Goal: Task Accomplishment & Management: Manage account settings

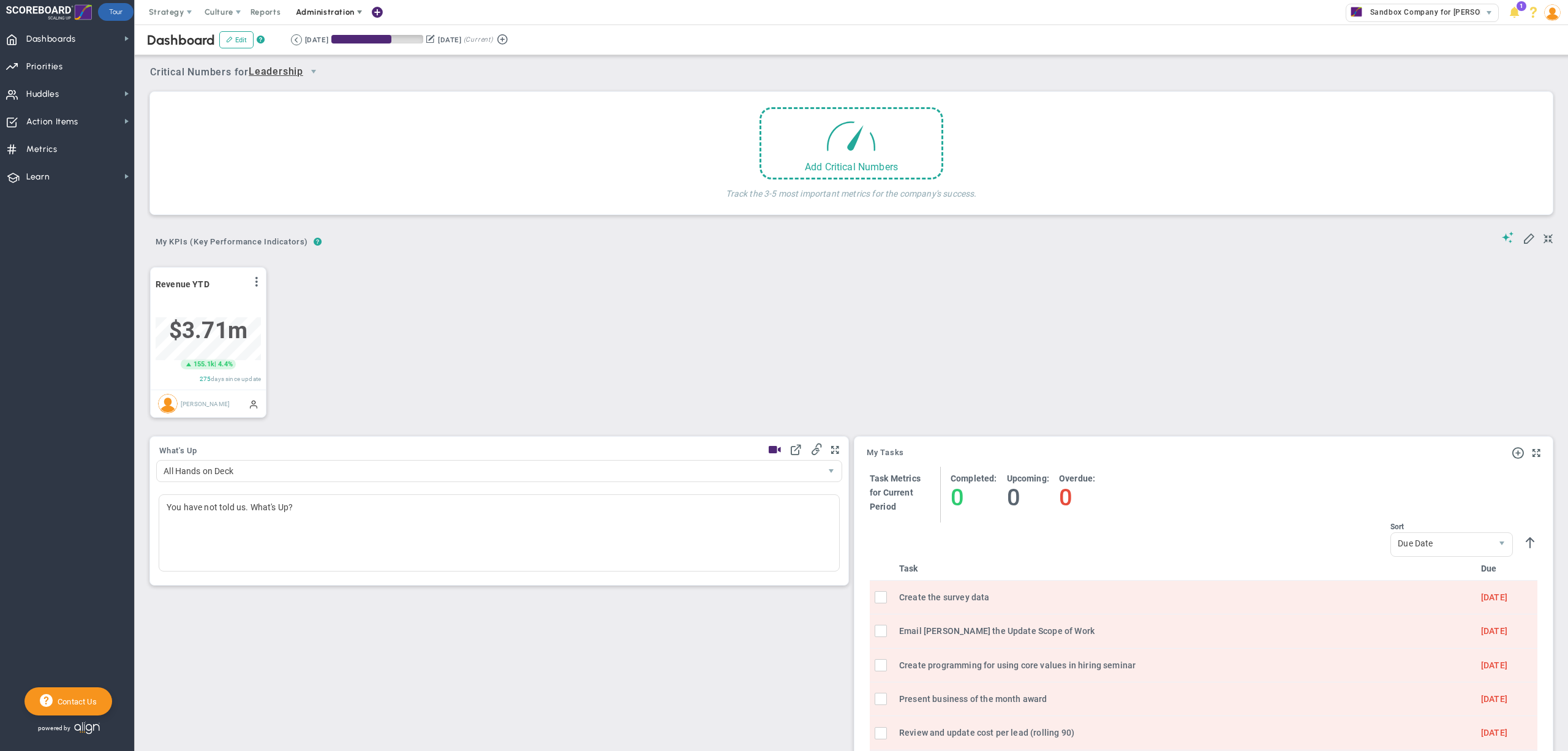
scroll to position [42, 104]
click at [326, 11] on span "Administration" at bounding box center [325, 12] width 58 height 9
click at [227, 38] on span "eNPS" at bounding box center [232, 36] width 21 height 9
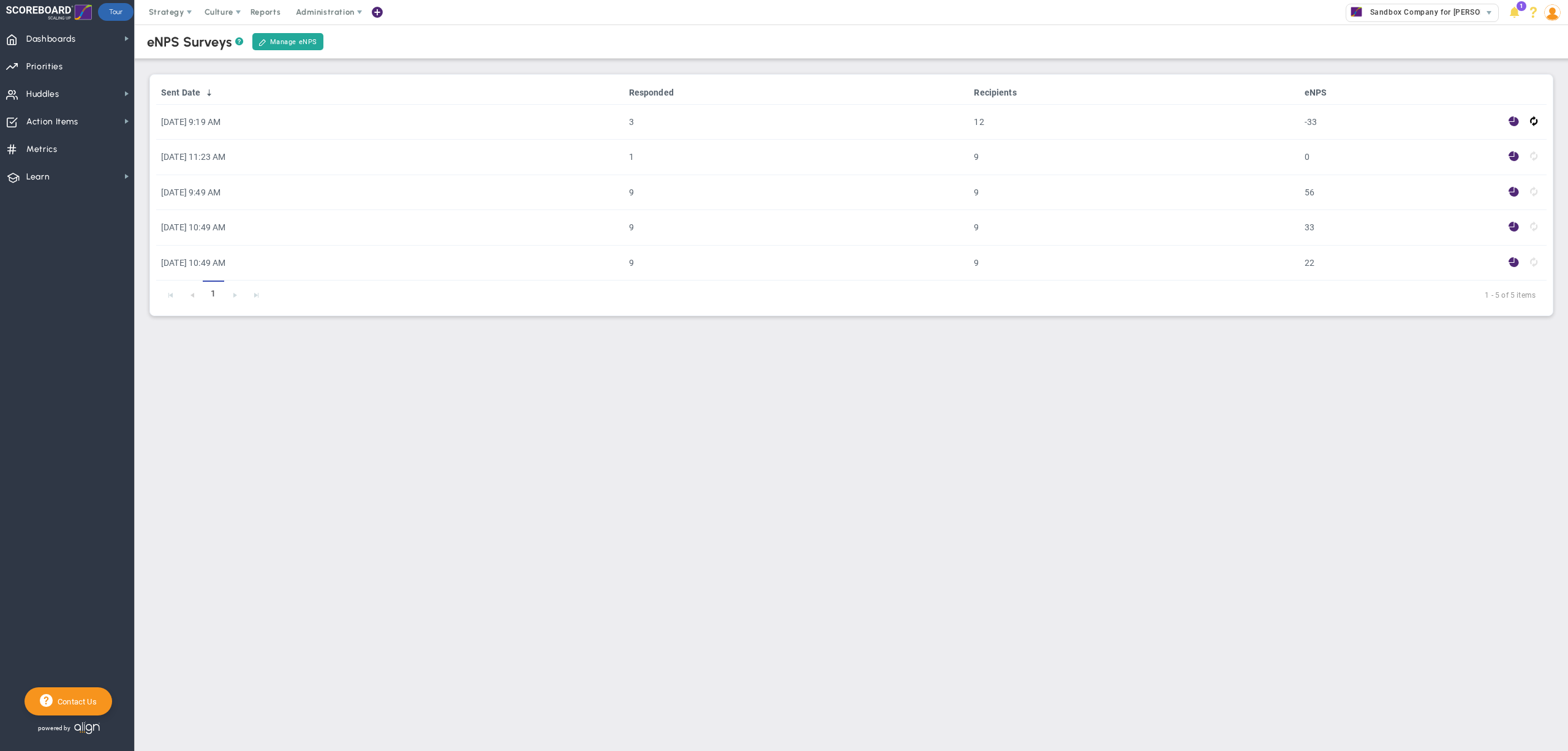
click at [891, 448] on main "eNPS Surveys ? Manage eNPS Sent Date Responded Recipients eNPS [DATE] 9:19 AM 3…" at bounding box center [851, 387] width 1433 height 727
click at [1391, 11] on span "Sandbox Company for [PERSON_NAME]" at bounding box center [1439, 12] width 150 height 16
click at [1417, 437] on main "eNPS Surveys ? Manage eNPS Sent Date Responded Recipients eNPS [DATE] 9:19 AM 3…" at bounding box center [851, 387] width 1433 height 727
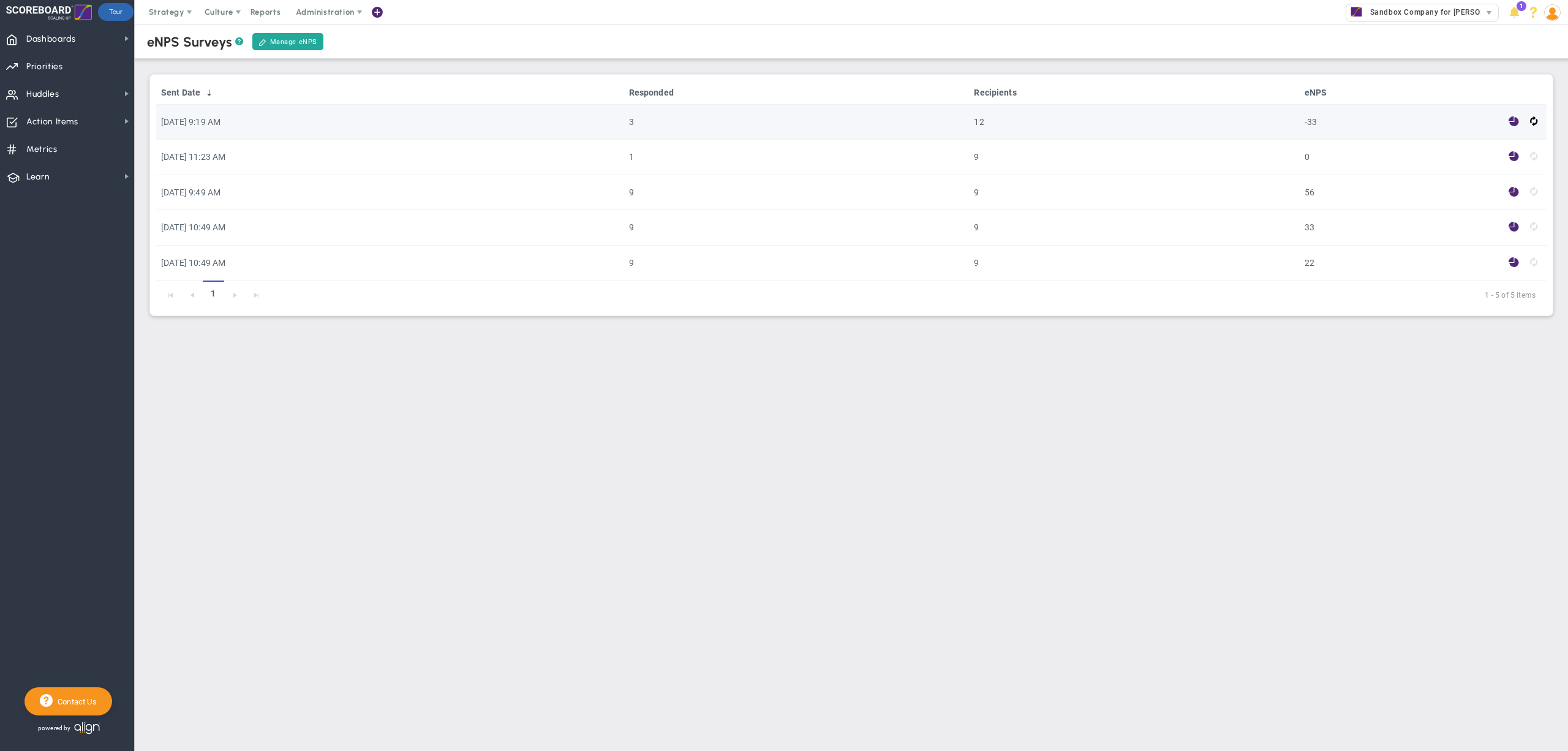
click at [1515, 121] on span at bounding box center [1513, 121] width 11 height 14
click at [1511, 120] on span at bounding box center [1513, 121] width 11 height 14
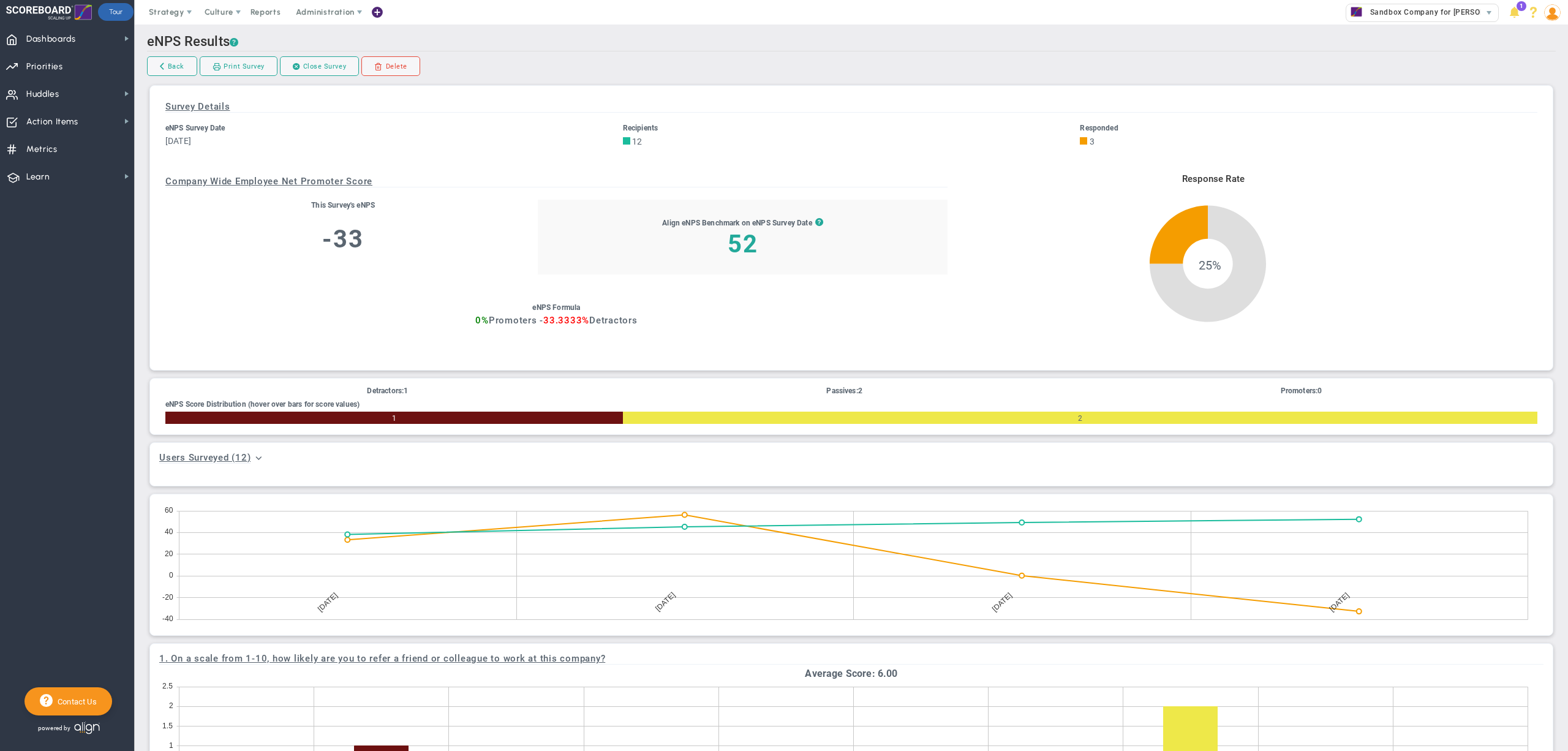
click at [811, 64] on div "Back Print Survey Close Survey Re-open Survey Delete" at bounding box center [851, 67] width 1409 height 22
click at [254, 457] on span at bounding box center [258, 457] width 10 height 10
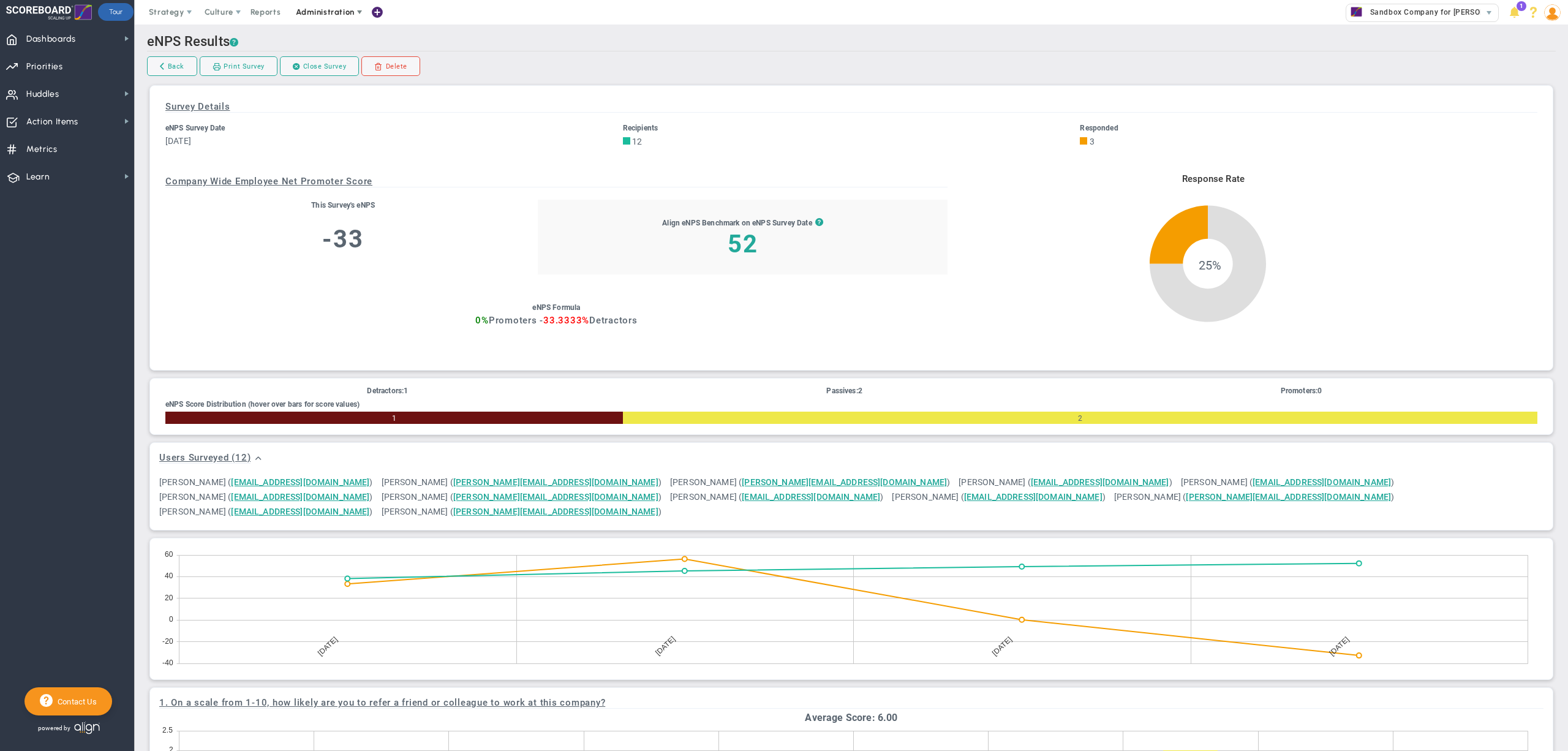
click at [329, 11] on span "Administration" at bounding box center [325, 12] width 58 height 9
click at [342, 36] on span "Manage Users" at bounding box center [337, 36] width 101 height 24
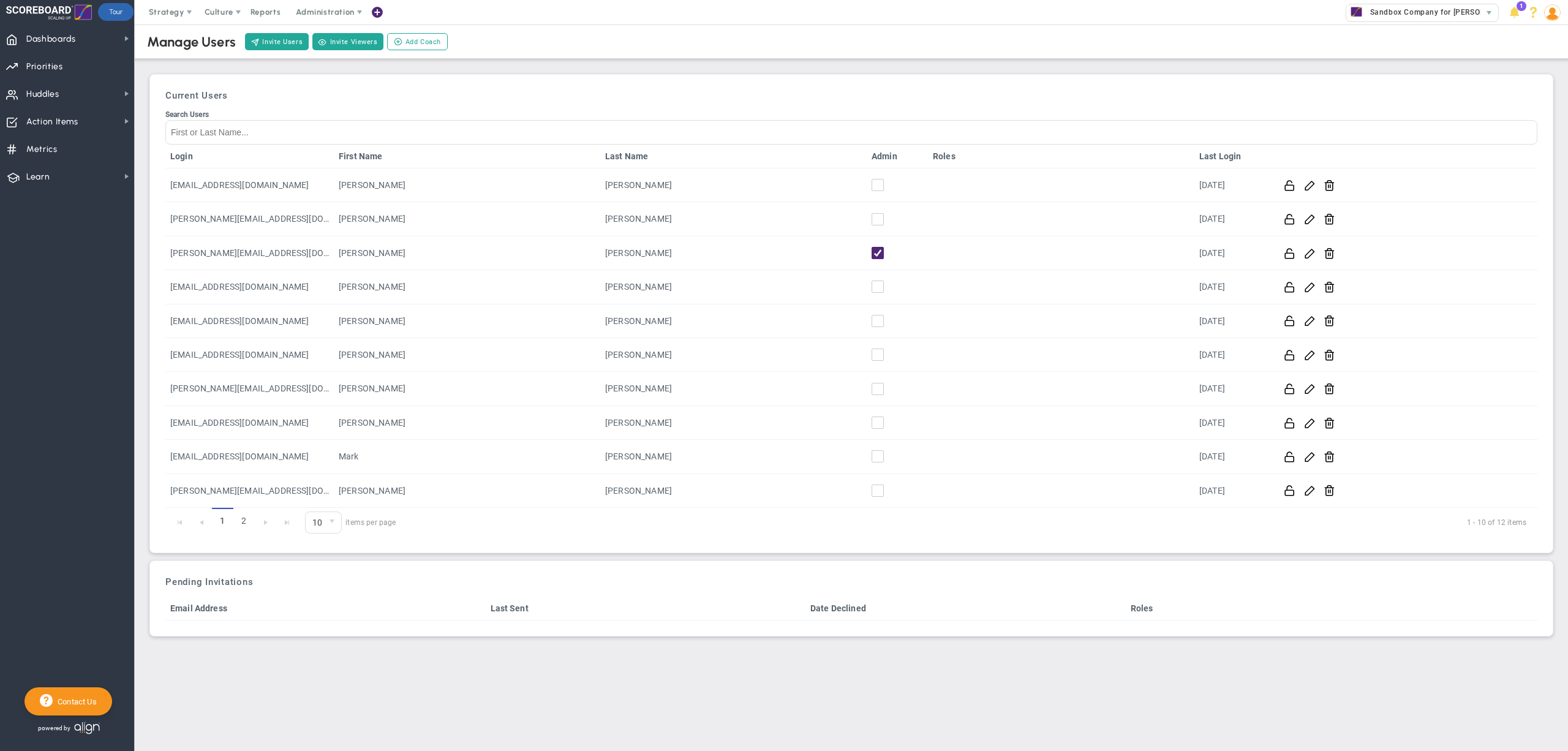
click at [323, 524] on span "select" at bounding box center [332, 523] width 18 height 21
click at [321, 571] on li "20" at bounding box center [323, 571] width 35 height 26
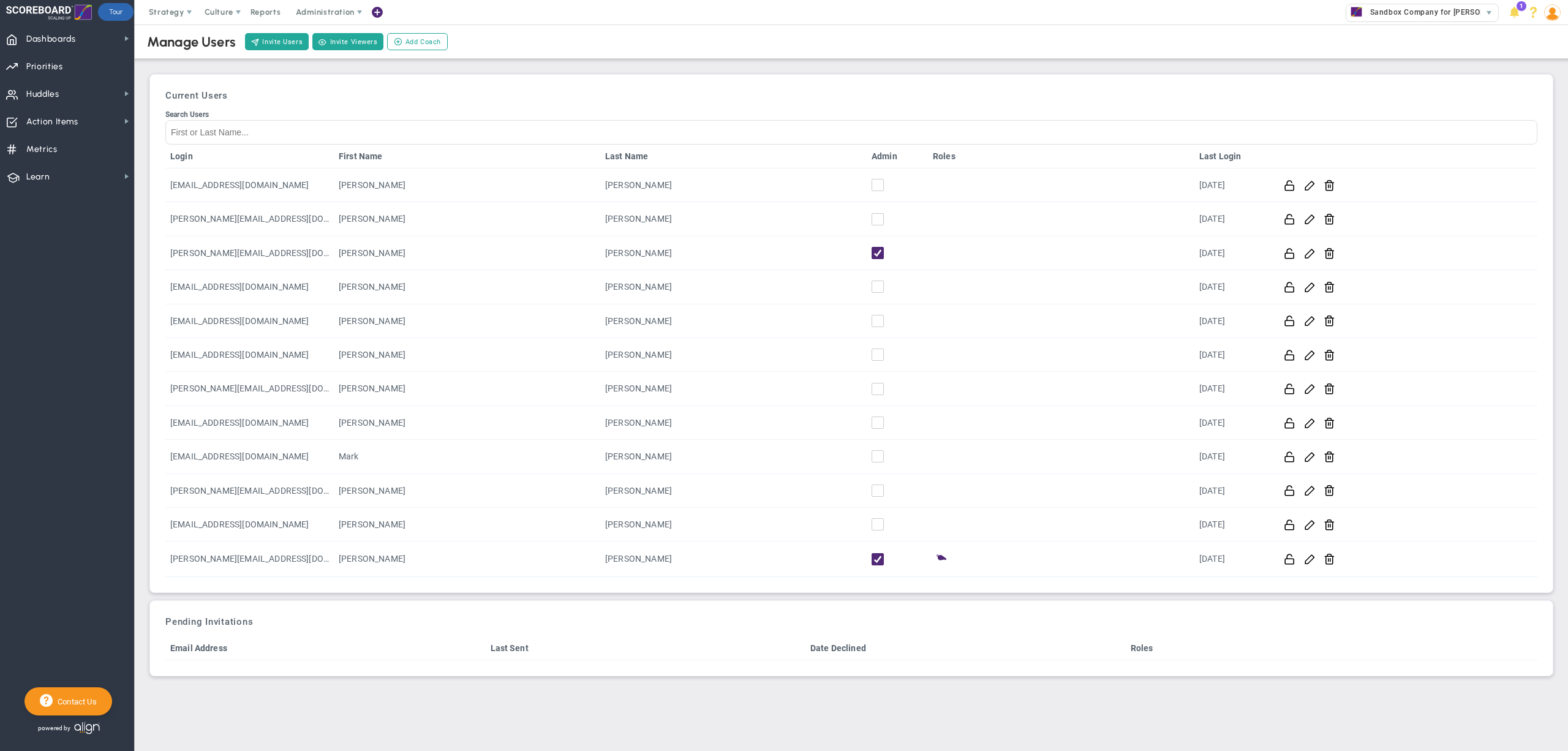
click at [800, 64] on div "Manage Users Invite Users Invite Viewers Add Coach Update Coach Invite Coaching…" at bounding box center [851, 349] width 1409 height 655
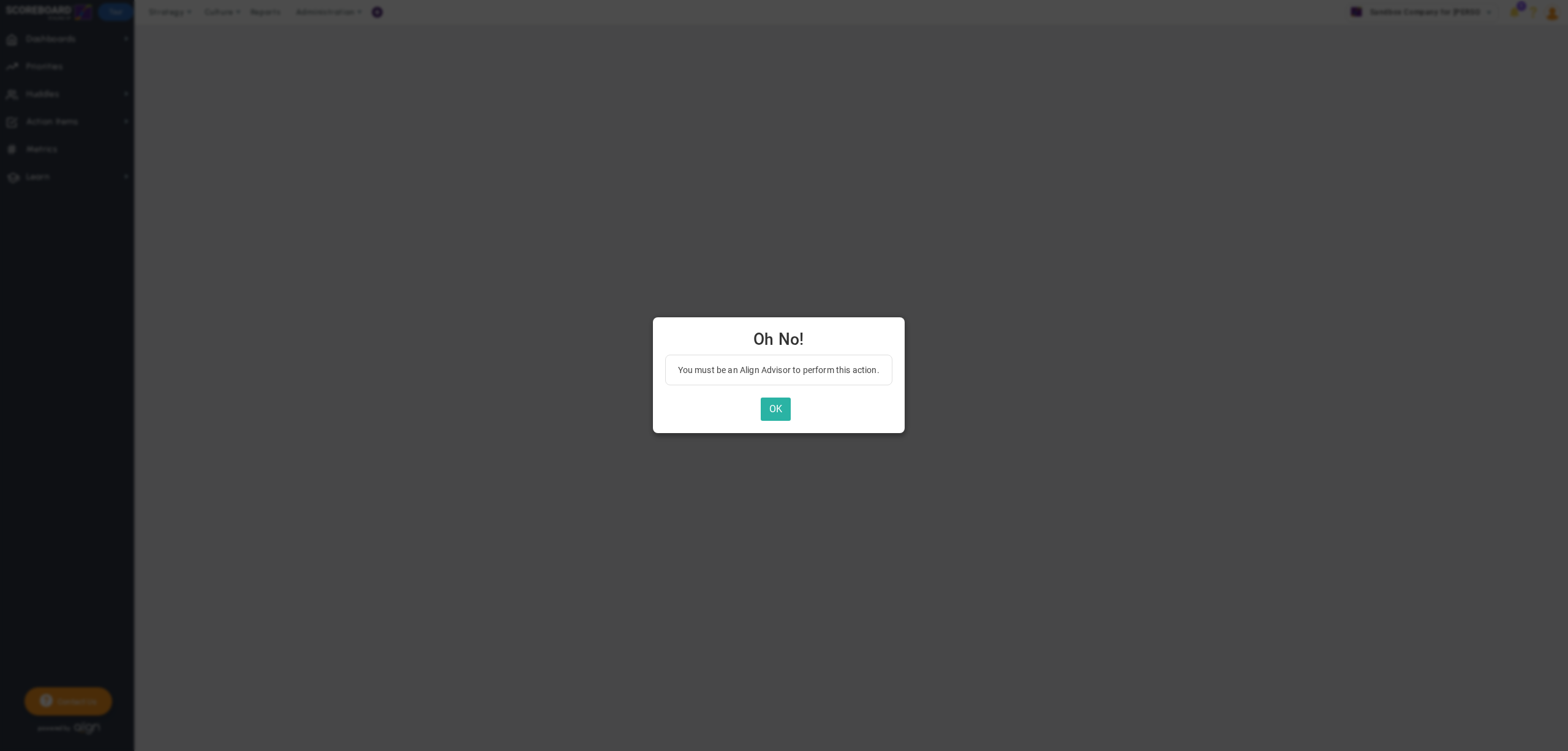
click at [780, 408] on button "OK" at bounding box center [776, 410] width 30 height 24
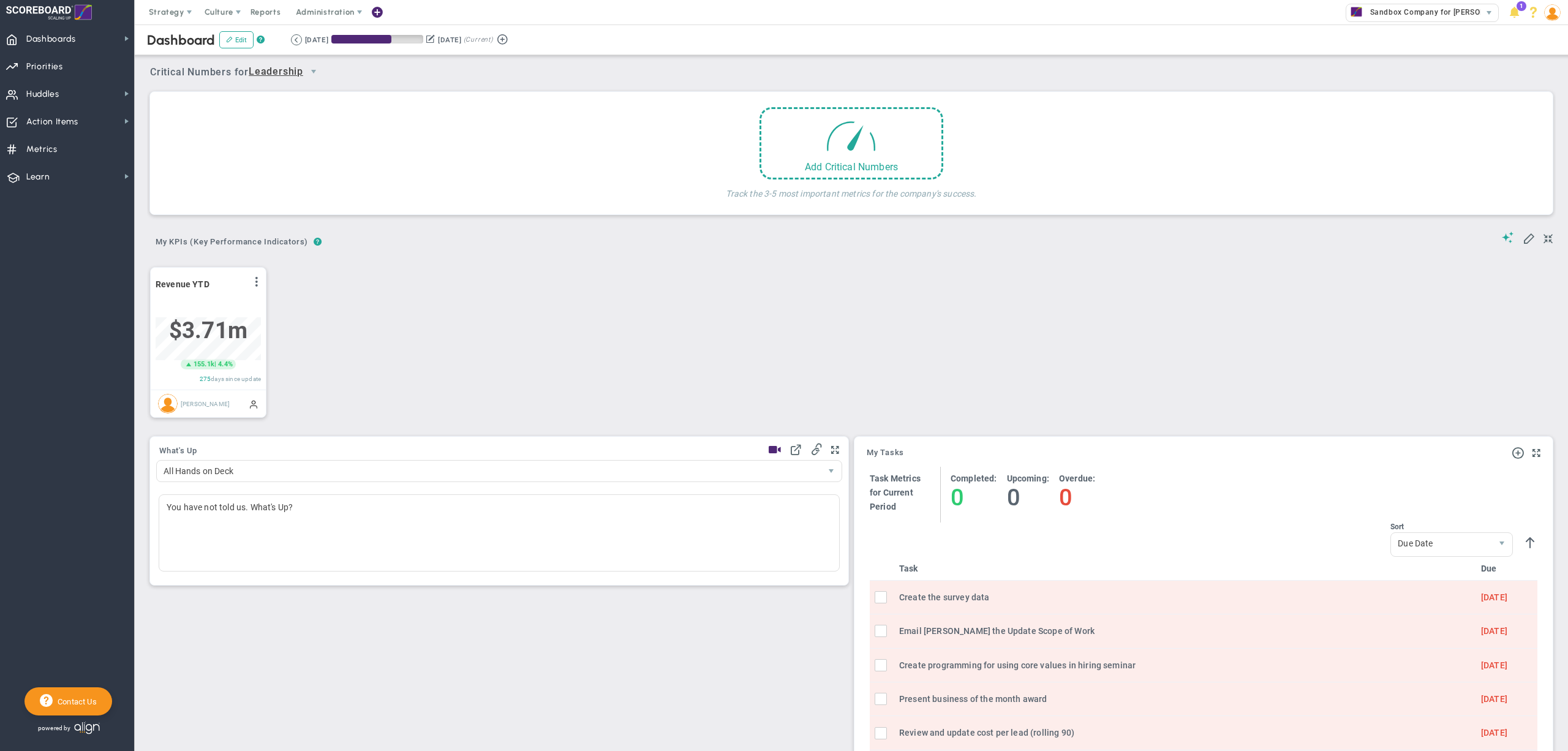
scroll to position [42, 104]
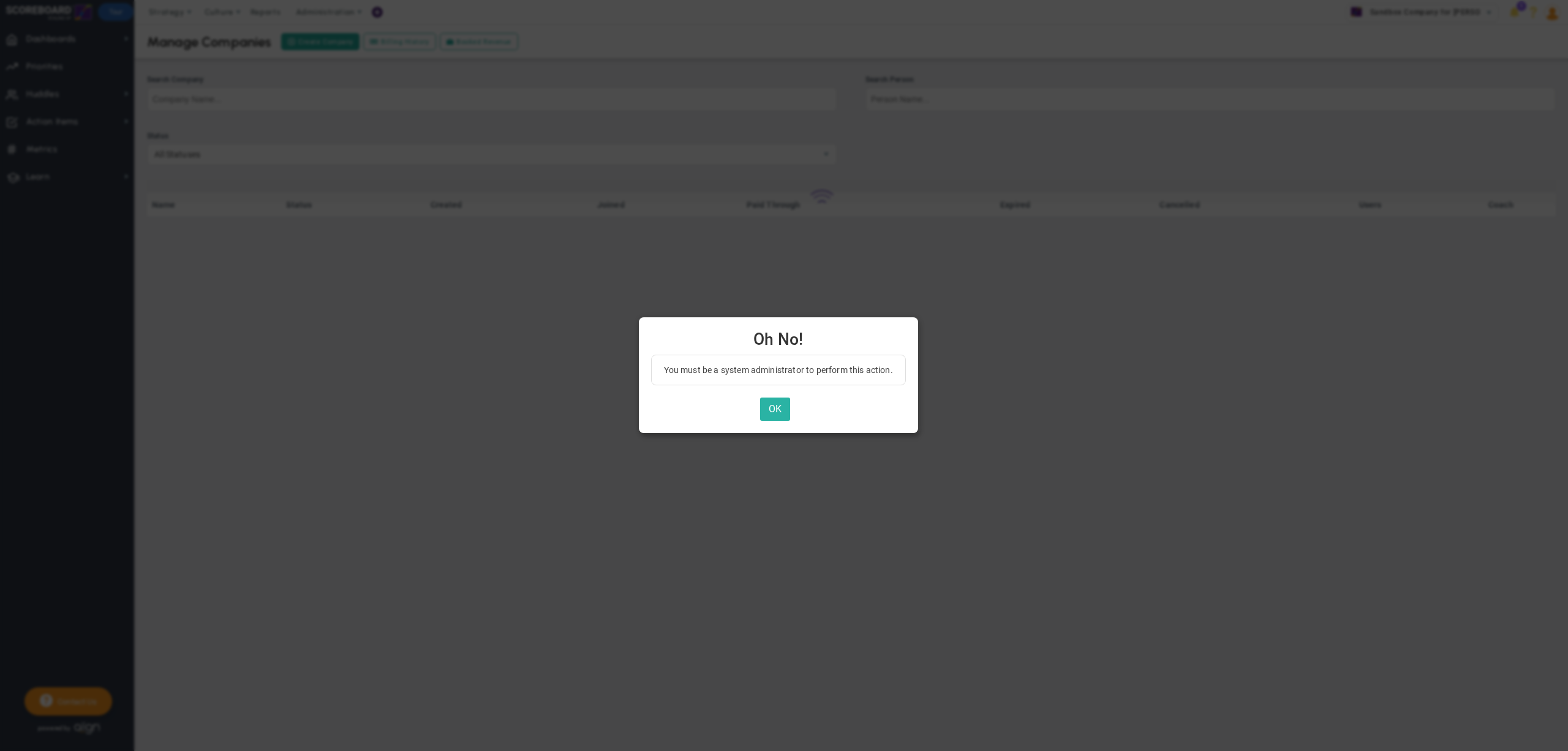
click at [780, 405] on button "OK" at bounding box center [775, 410] width 30 height 24
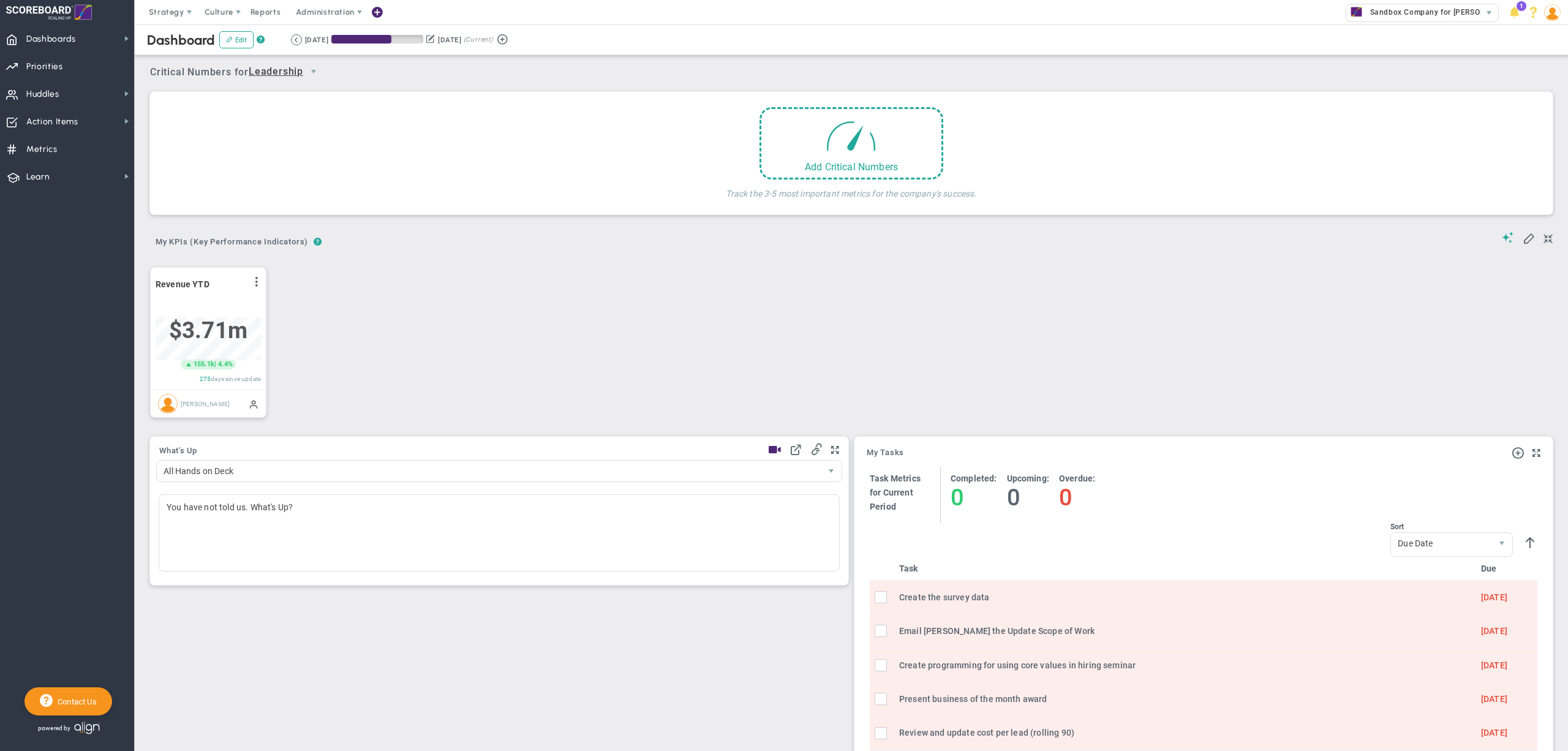
click at [1551, 7] on img at bounding box center [1552, 12] width 16 height 16
